Goal: Check status: Check status

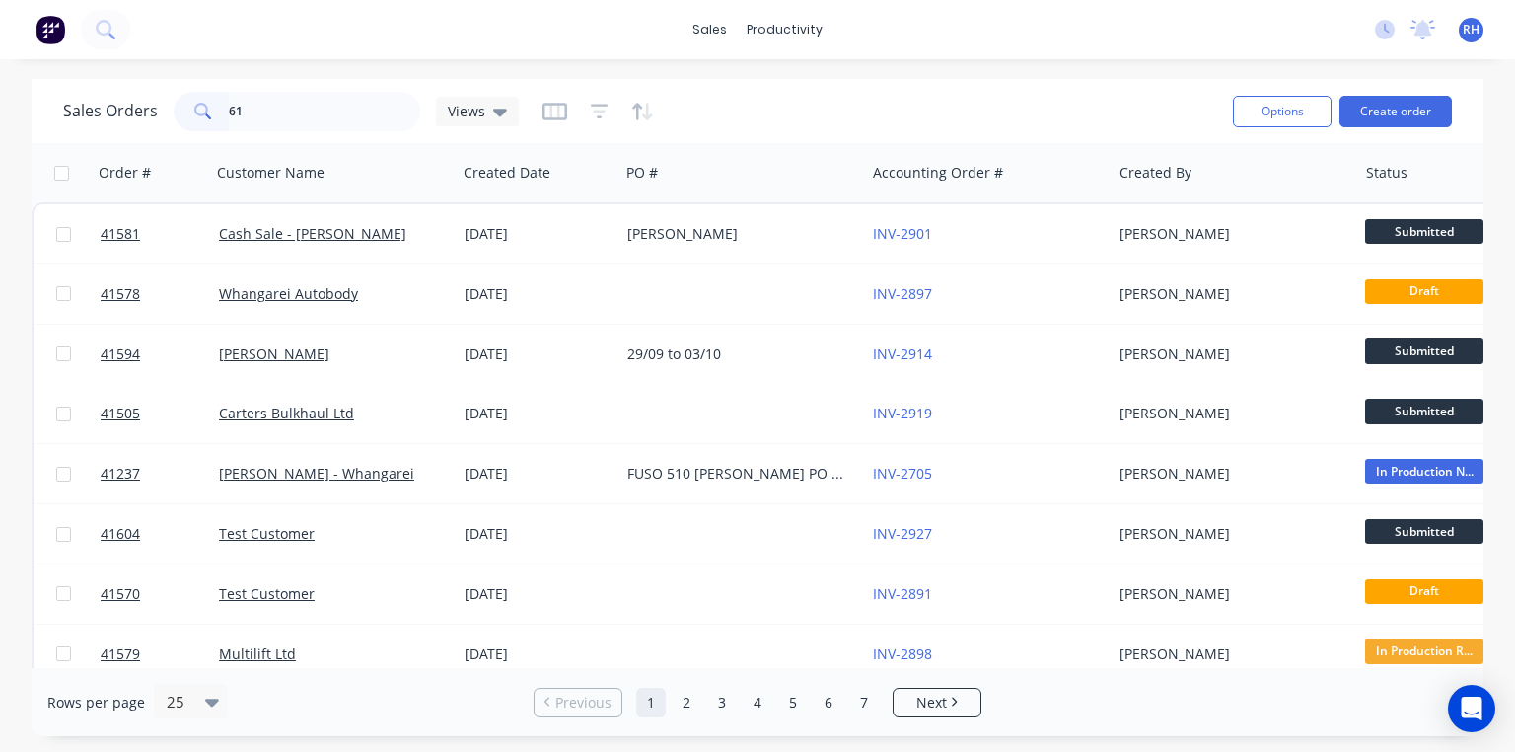
type input "616"
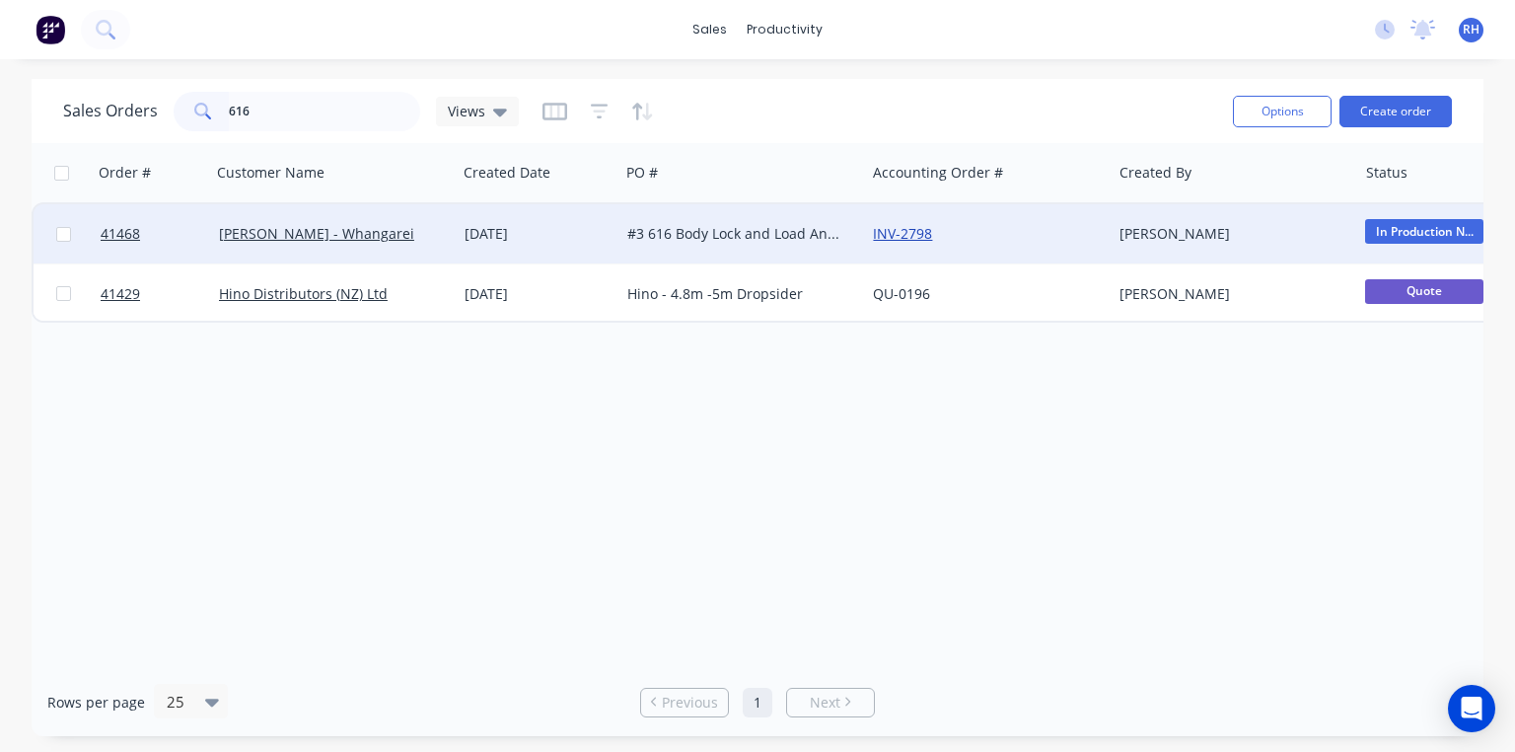
click at [910, 227] on link "INV-2798" at bounding box center [902, 233] width 59 height 19
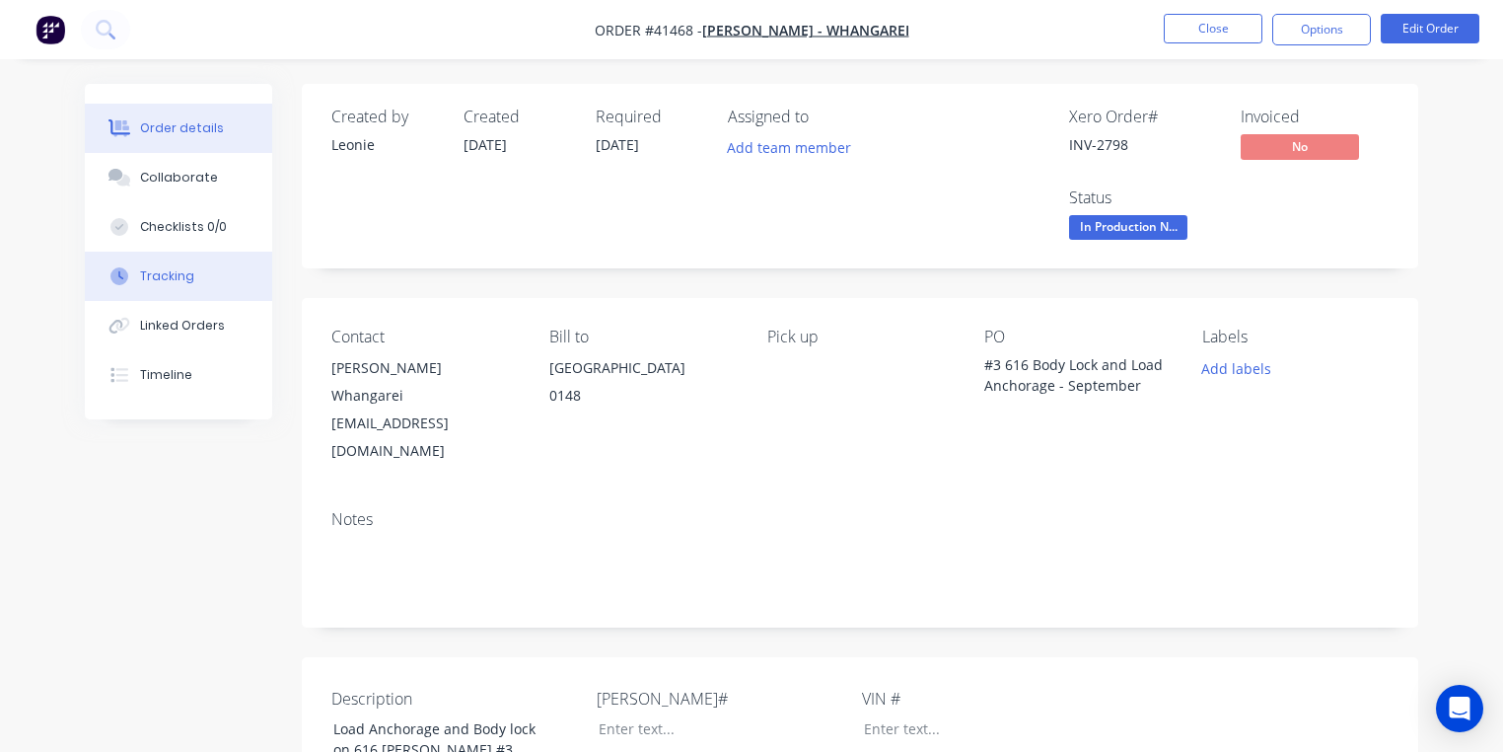
click at [197, 266] on button "Tracking" at bounding box center [178, 276] width 187 height 49
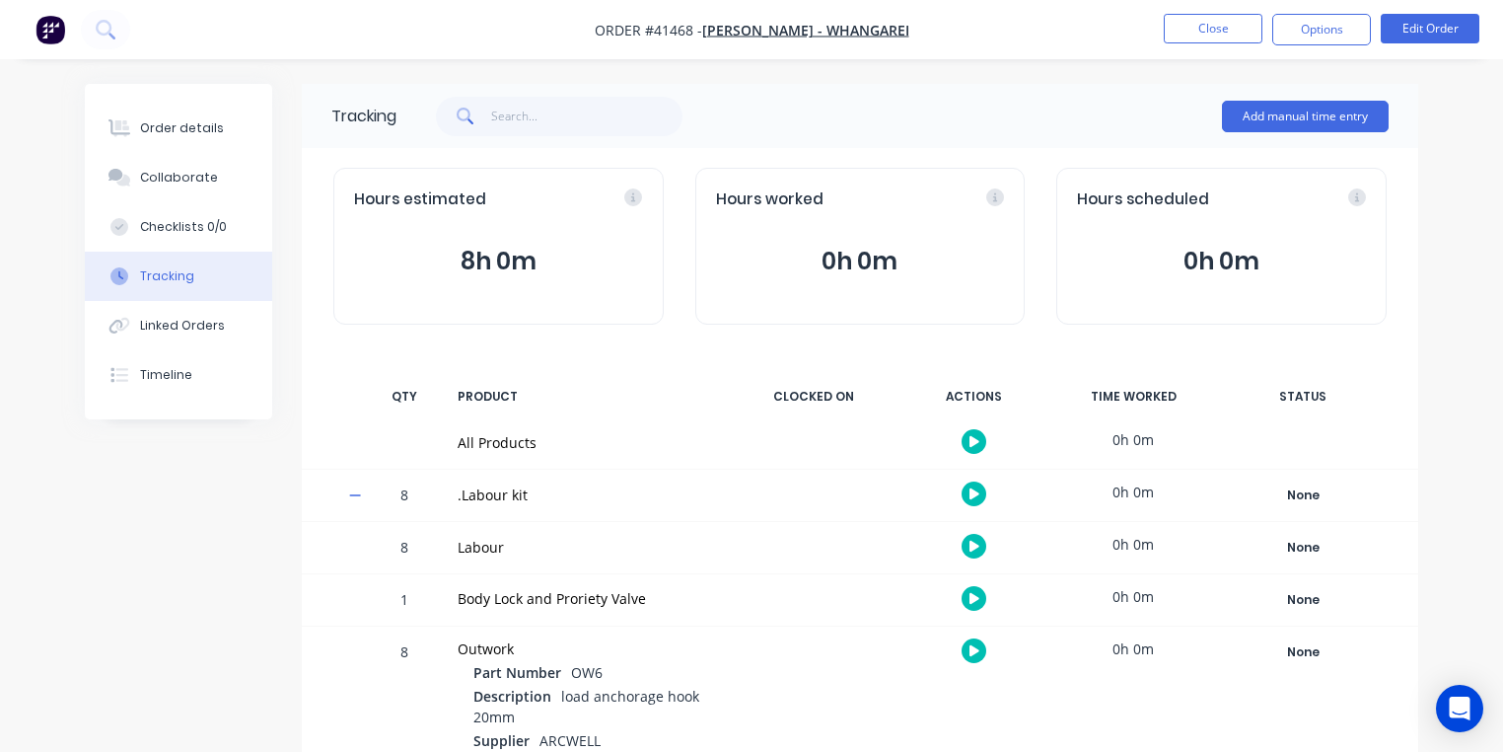
click at [975, 547] on icon "button" at bounding box center [975, 546] width 10 height 11
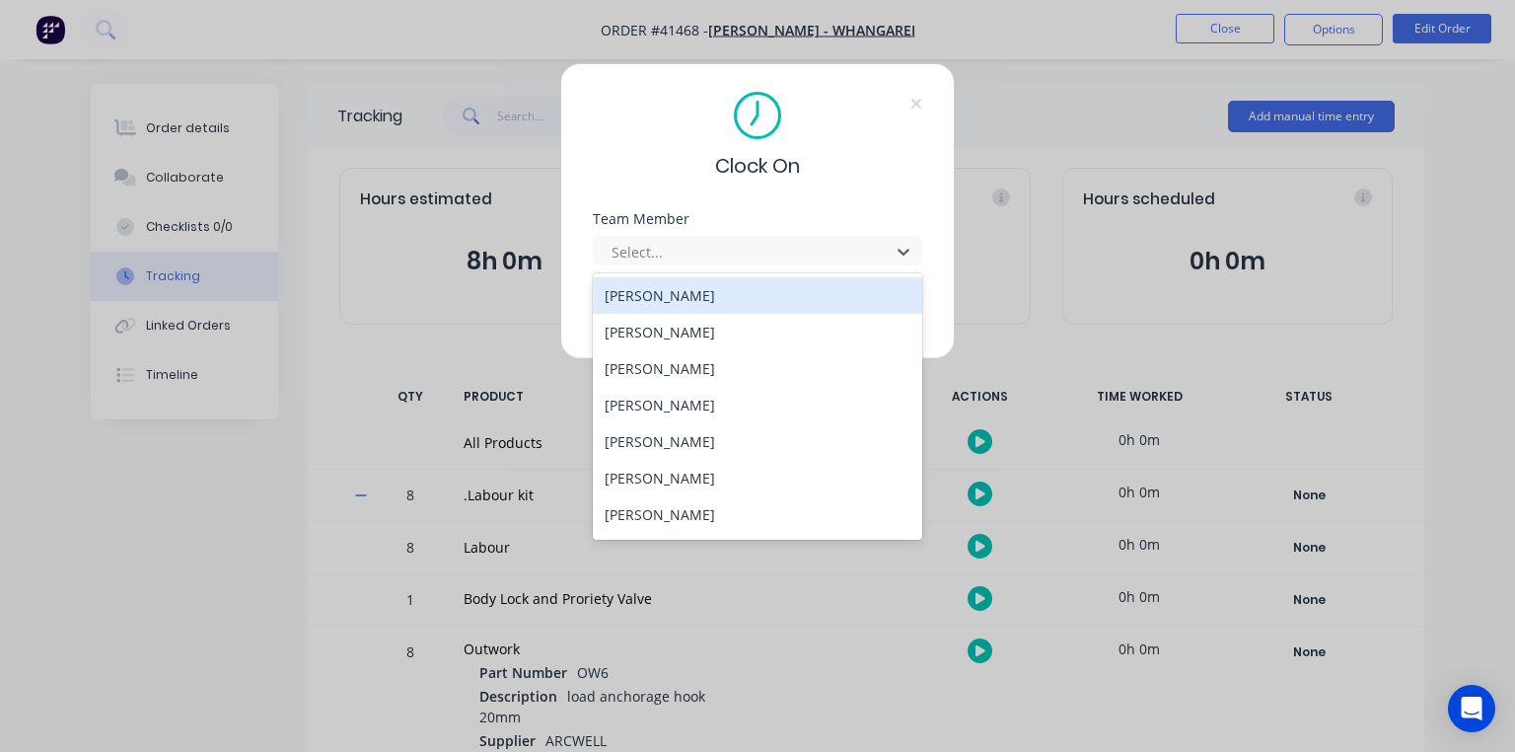
scroll to position [288, 0]
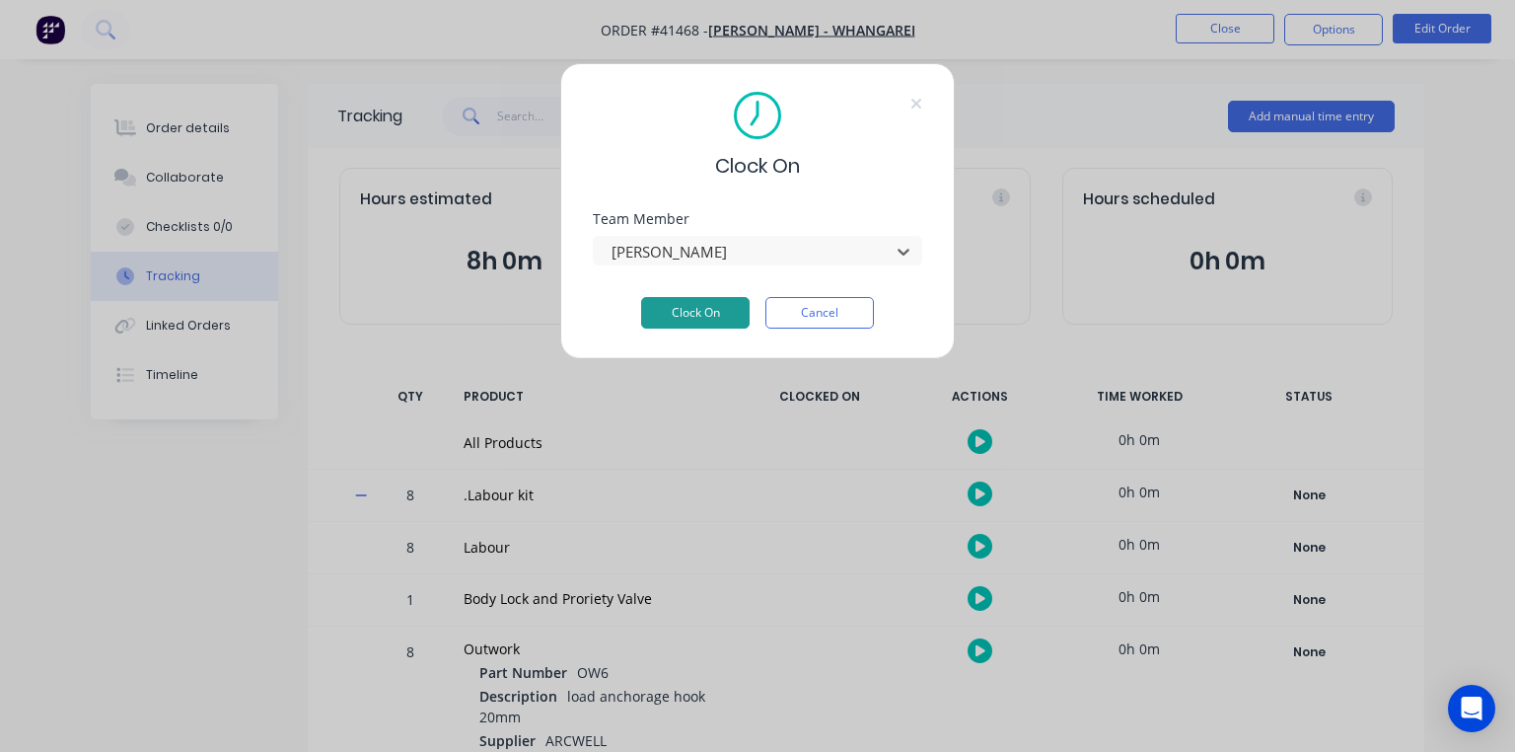
click at [713, 319] on button "Clock On" at bounding box center [695, 313] width 109 height 32
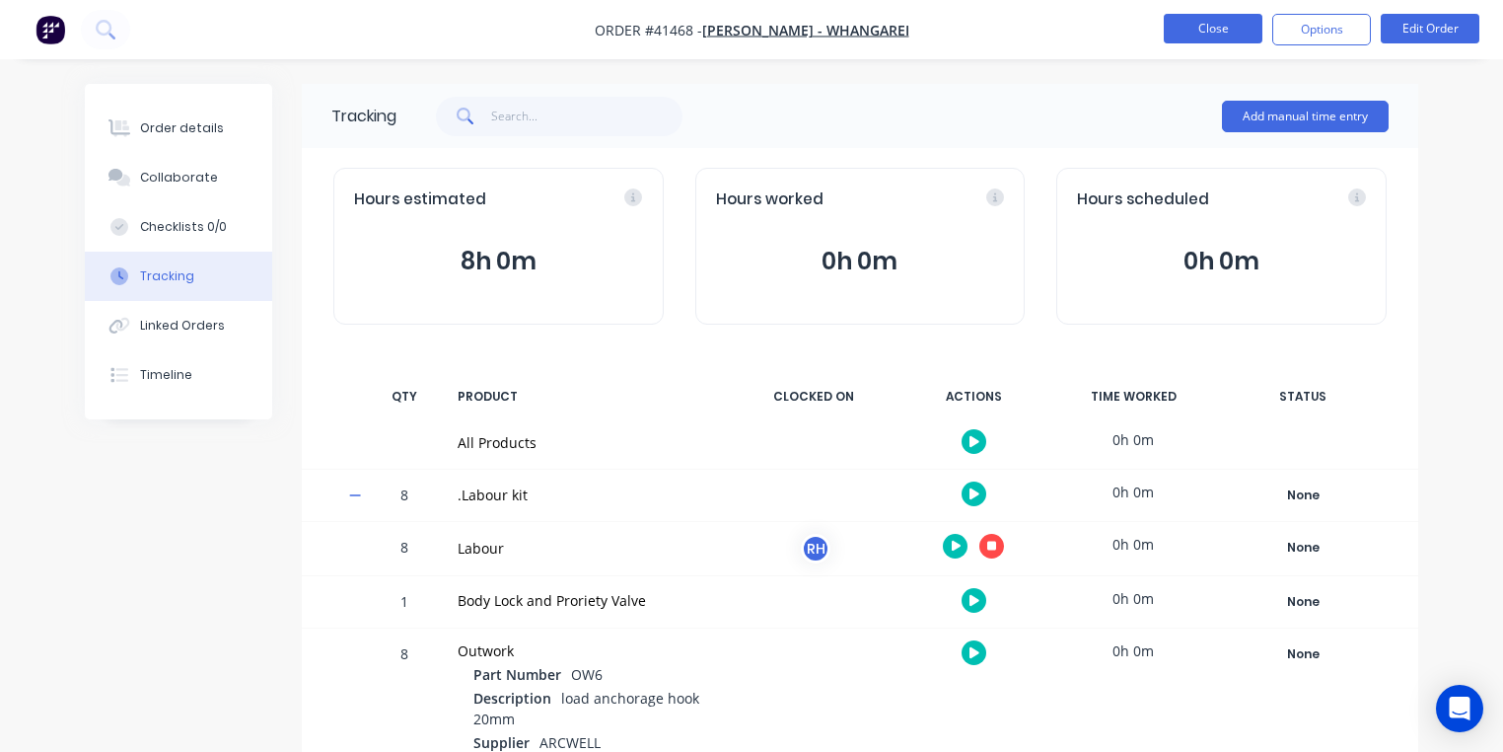
click at [1227, 24] on button "Close" at bounding box center [1213, 29] width 99 height 30
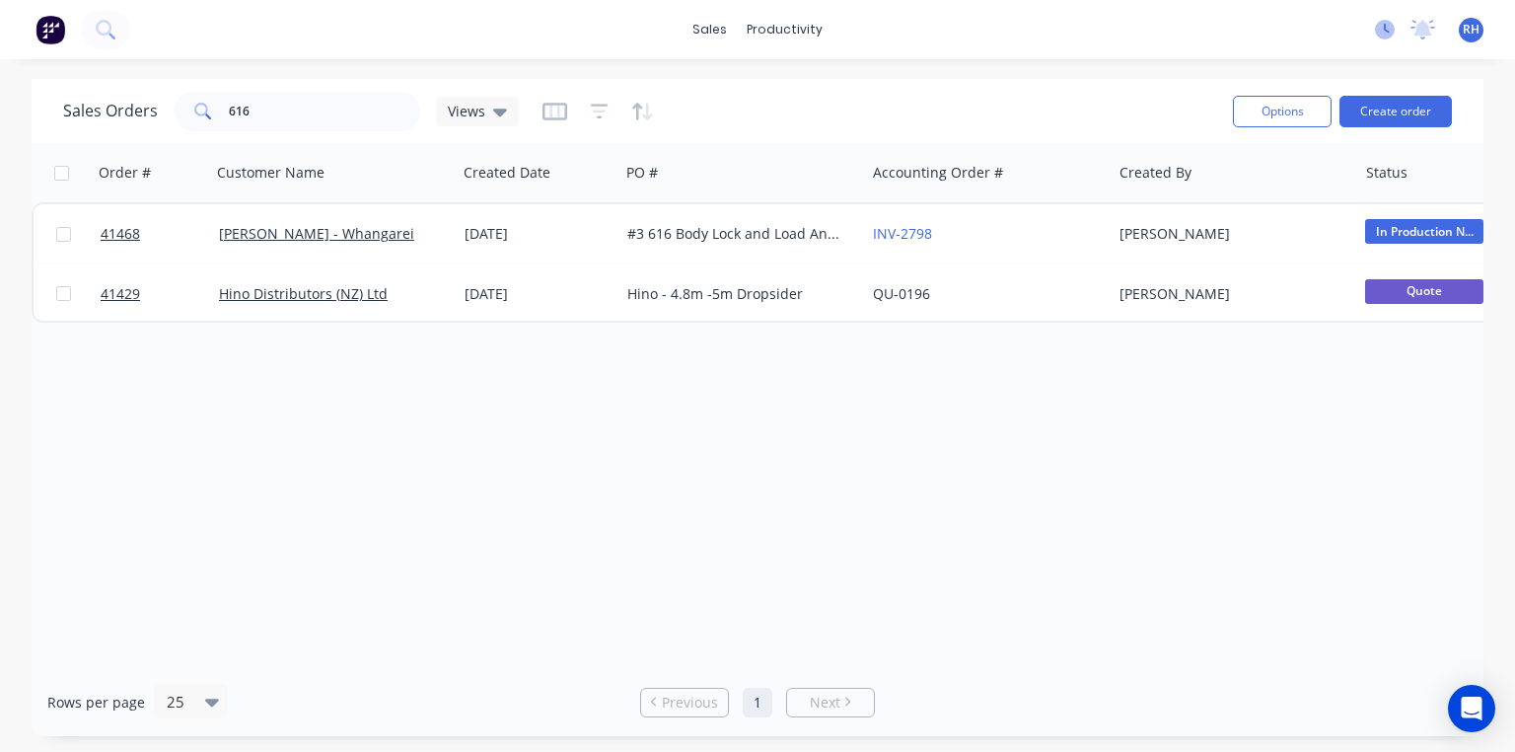
click at [1386, 28] on icon at bounding box center [1385, 30] width 20 height 20
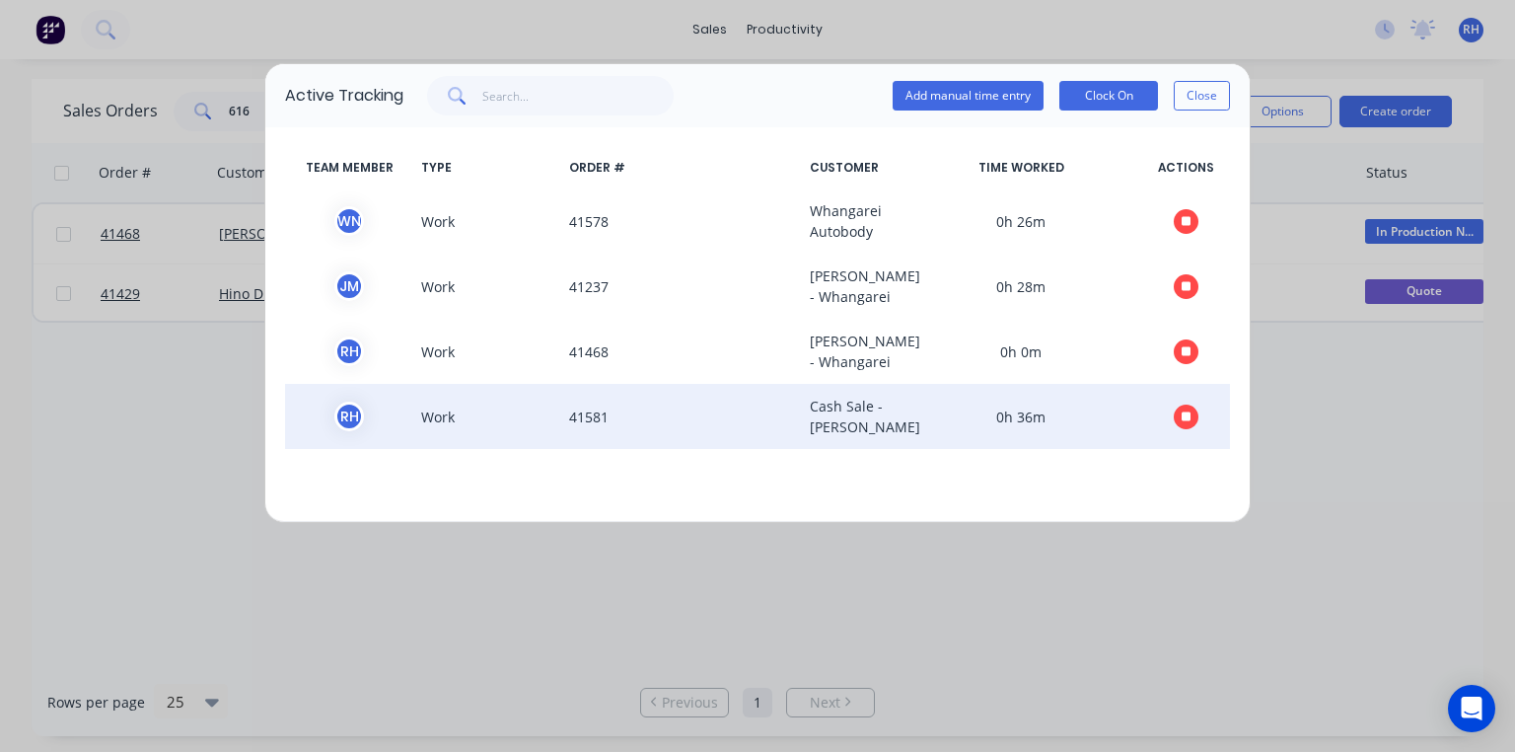
click at [1182, 421] on icon "button" at bounding box center [1187, 416] width 10 height 10
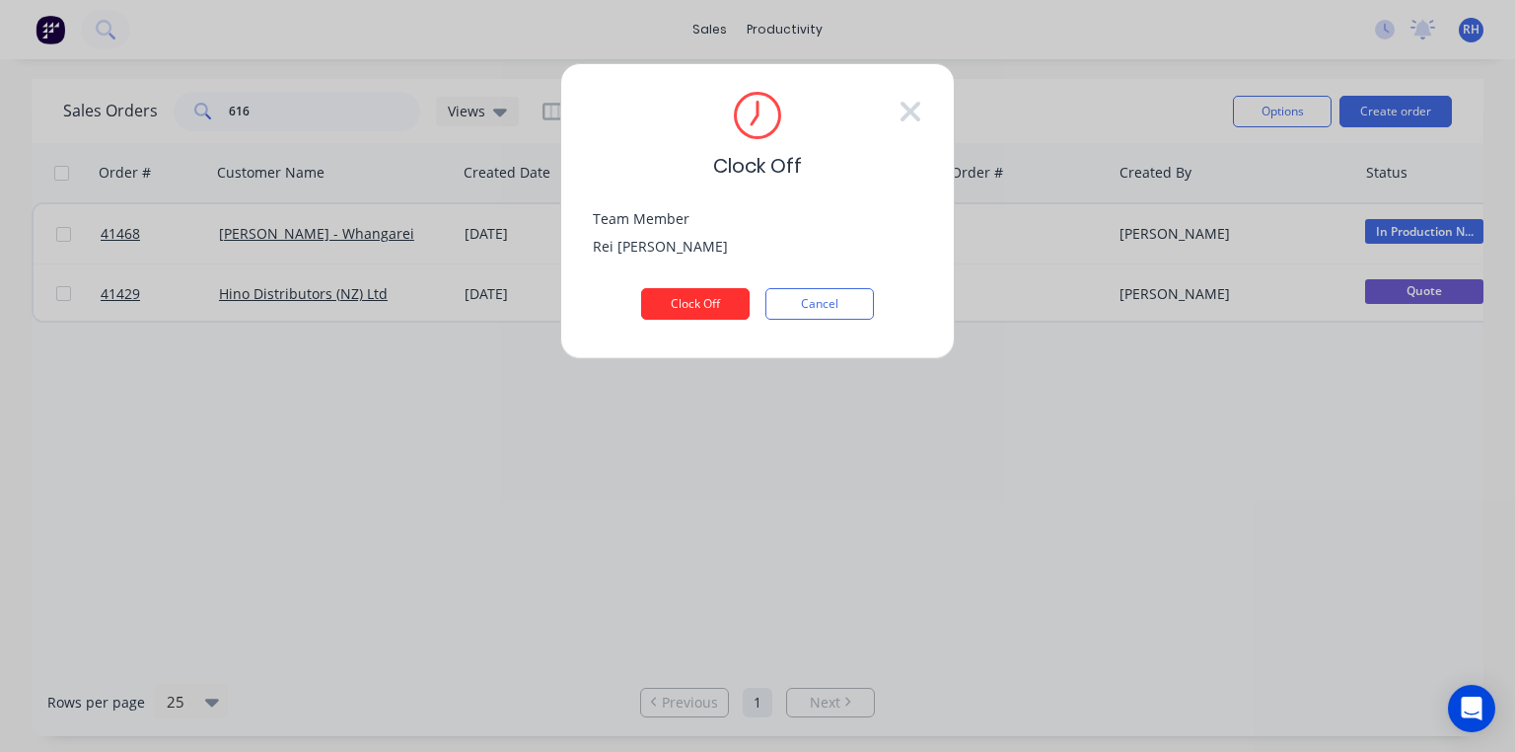
click at [714, 298] on button "Clock Off" at bounding box center [695, 304] width 109 height 32
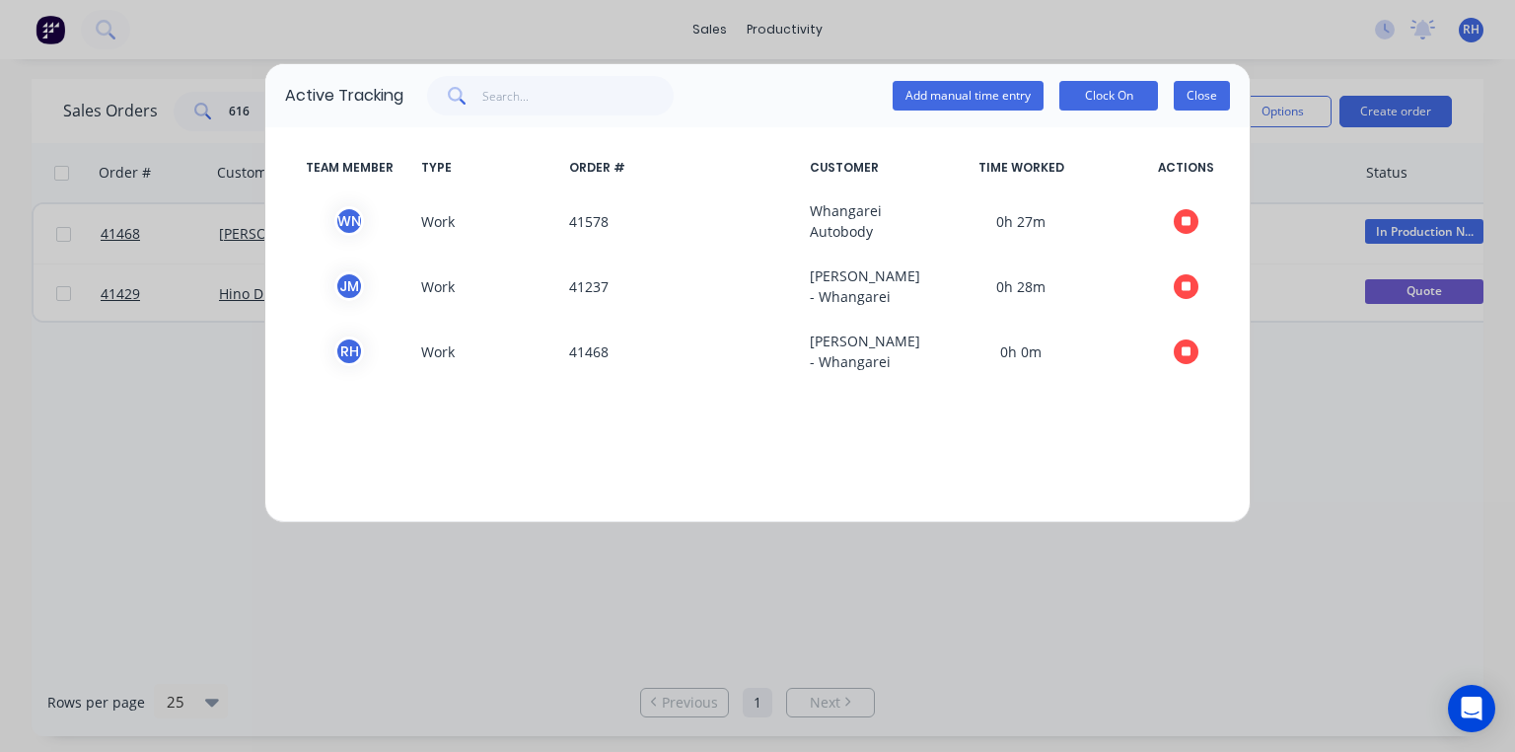
click at [1205, 100] on button "Close" at bounding box center [1202, 96] width 56 height 30
